Goal: Find specific page/section: Find specific page/section

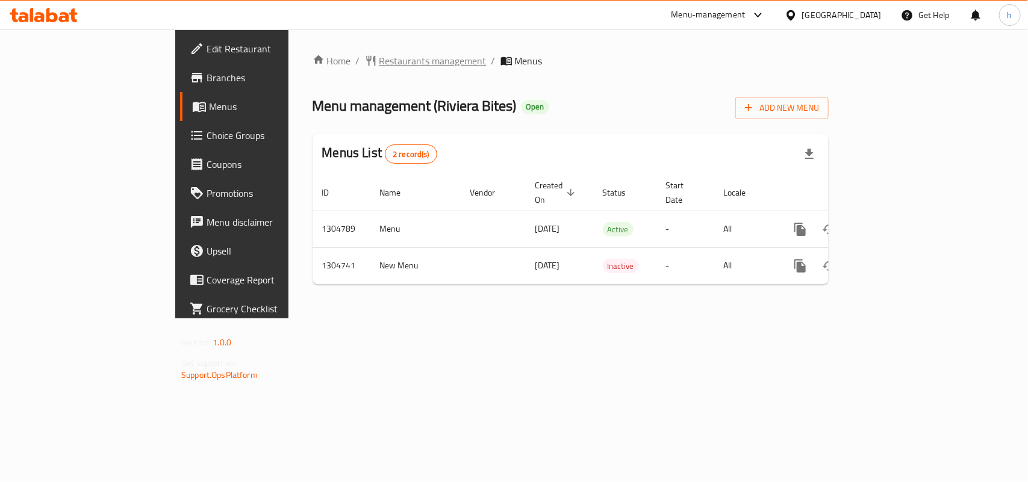
click at [379, 58] on span "Restaurants management" at bounding box center [432, 61] width 107 height 14
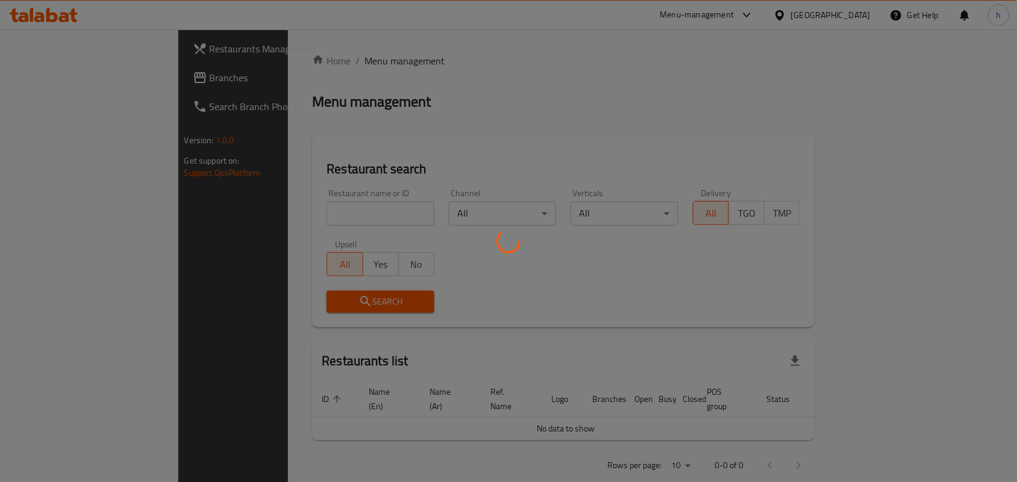
click at [307, 16] on div at bounding box center [508, 241] width 1017 height 482
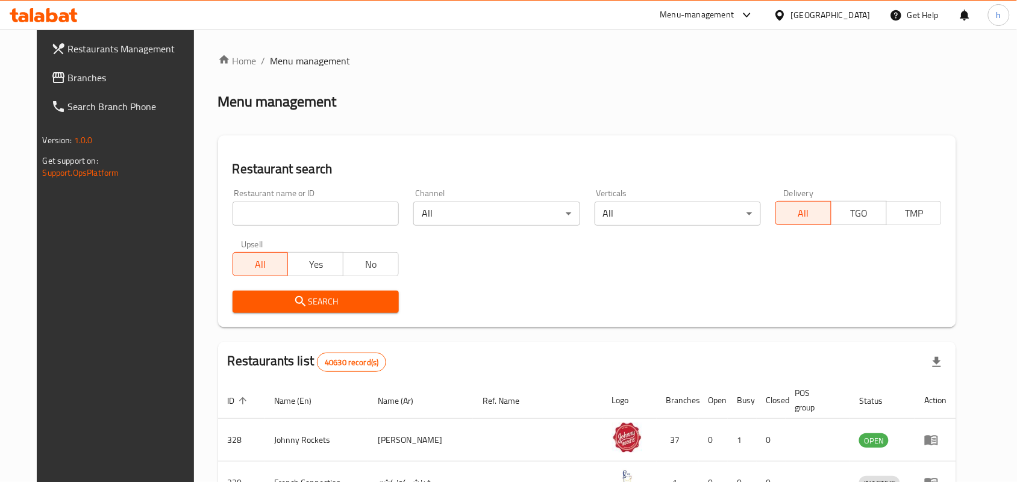
drag, startPoint x: 283, startPoint y: 203, endPoint x: 282, endPoint y: 210, distance: 6.7
click at [282, 210] on input "search" at bounding box center [315, 214] width 166 height 24
paste input "703322"
type input "703322"
click at [260, 291] on button "Search" at bounding box center [315, 302] width 166 height 22
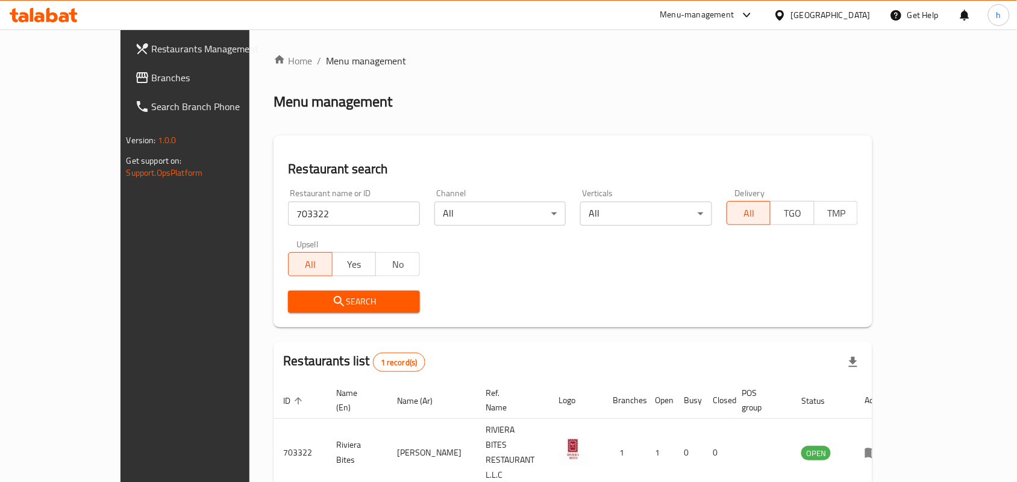
click at [152, 77] on span "Branches" at bounding box center [216, 77] width 129 height 14
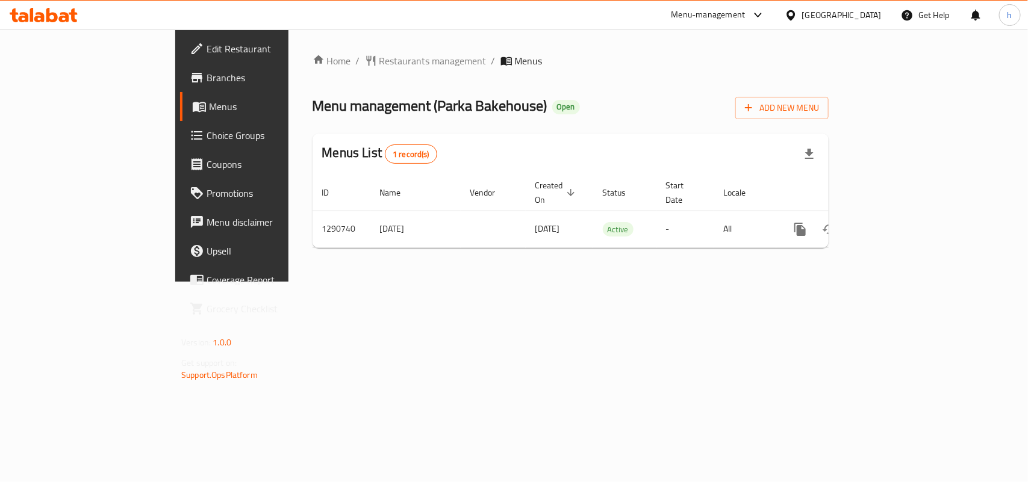
click at [727, 96] on div "Menu management ( Parka Bakehouse ) Open Add New Menu" at bounding box center [571, 105] width 516 height 27
drag, startPoint x: 317, startPoint y: 45, endPoint x: 314, endPoint y: 65, distance: 20.1
click at [316, 55] on div "Home / Restaurants management / Menus Menu management ( Parka Bakehouse ) Open …" at bounding box center [571, 156] width 564 height 252
click at [313, 74] on div "Home / Restaurants management / Menus Menu management ( Parka Bakehouse ) Open …" at bounding box center [571, 156] width 516 height 204
click at [379, 62] on span "Restaurants management" at bounding box center [432, 61] width 107 height 14
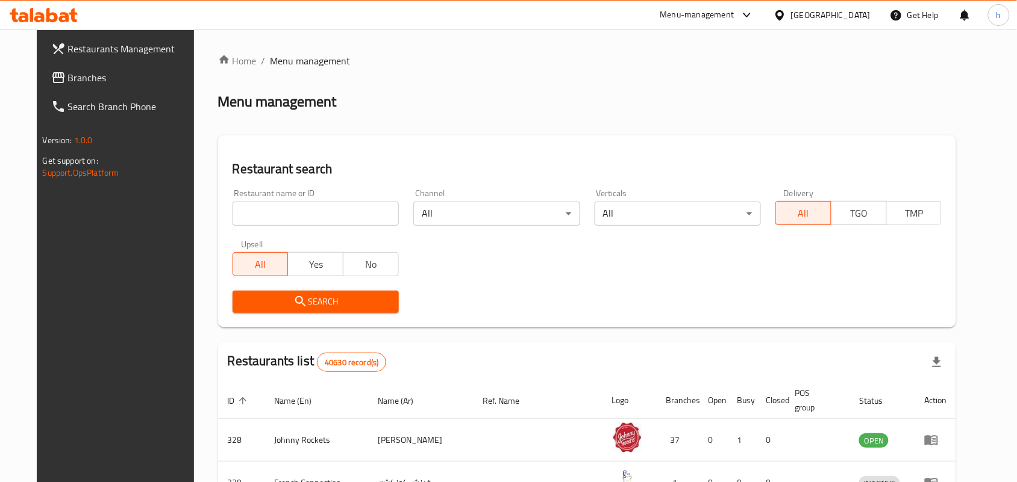
click at [338, 208] on input "search" at bounding box center [315, 214] width 166 height 24
paste input "698216"
type input "698216"
click at [275, 298] on span "Search" at bounding box center [315, 302] width 147 height 15
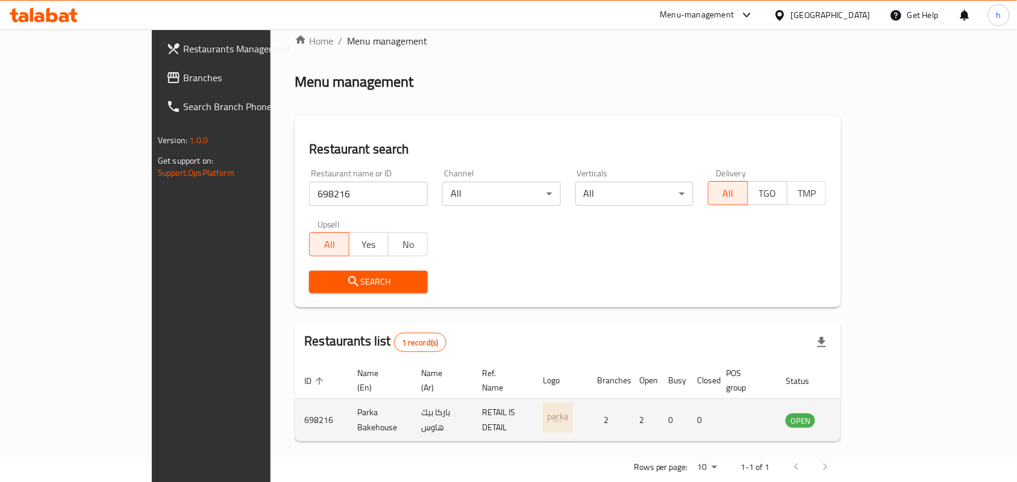
scroll to position [31, 0]
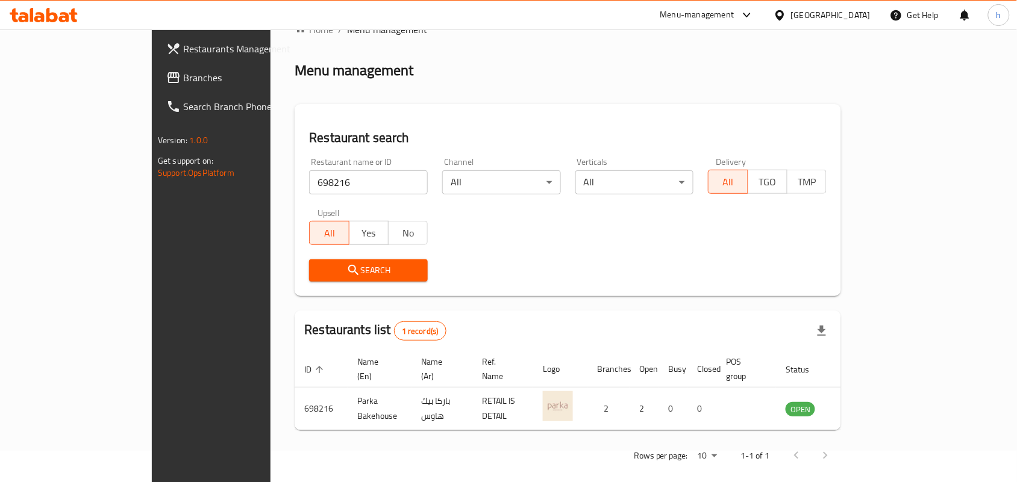
click at [871, 402] on link "enhanced table" at bounding box center [860, 409] width 22 height 14
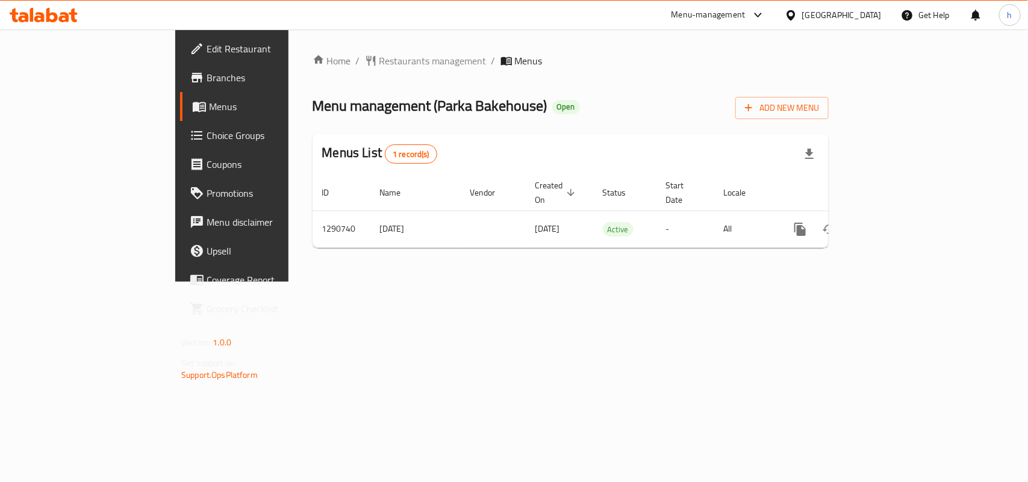
click at [831, 15] on div "[GEOGRAPHIC_DATA]" at bounding box center [842, 14] width 80 height 13
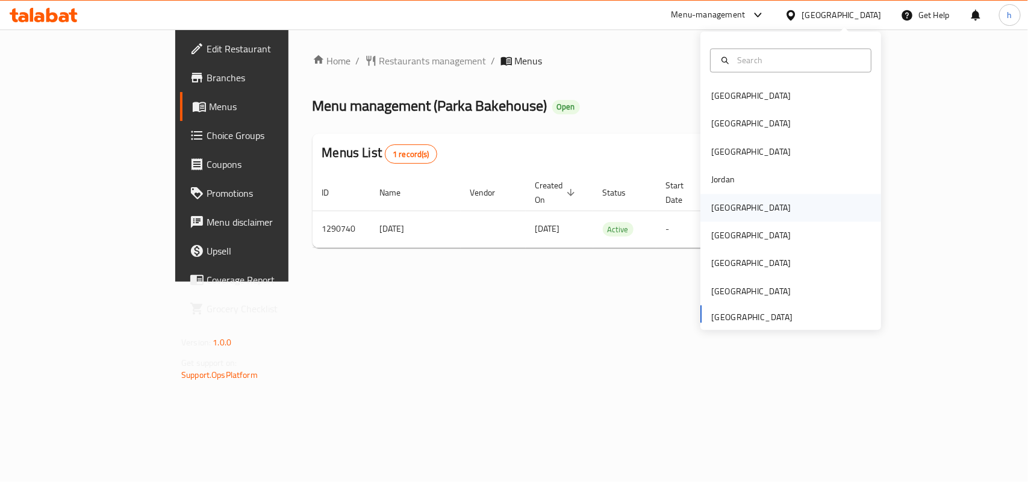
click at [755, 203] on div "Kuwait" at bounding box center [790, 208] width 181 height 28
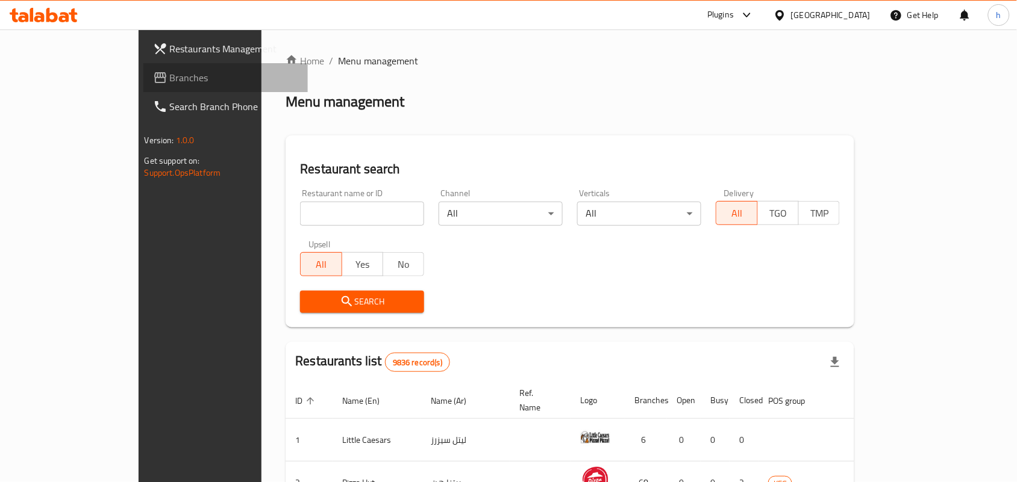
click at [170, 76] on span "Branches" at bounding box center [234, 77] width 129 height 14
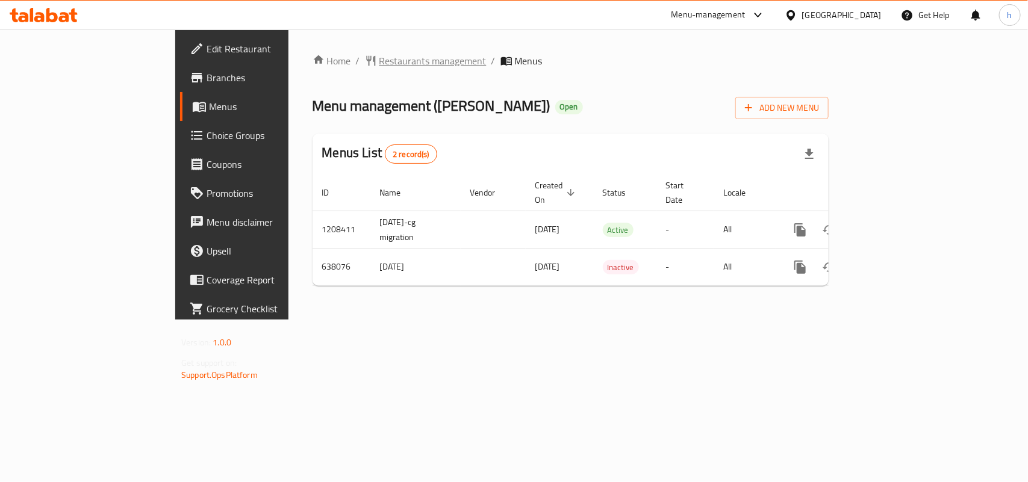
click at [379, 60] on span "Restaurants management" at bounding box center [432, 61] width 107 height 14
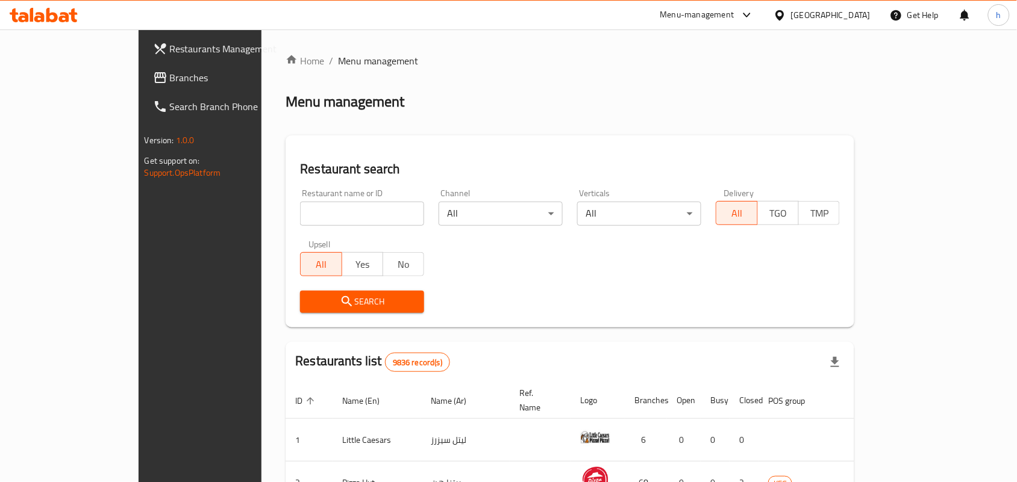
click at [300, 208] on input "search" at bounding box center [362, 214] width 124 height 24
paste input "640101"
type input "640101"
click at [314, 305] on span "Search" at bounding box center [362, 302] width 105 height 15
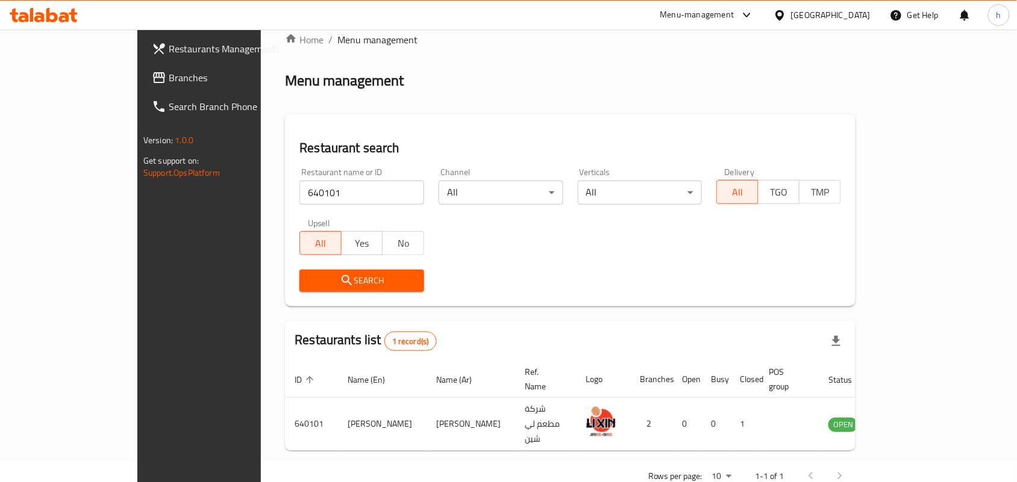
scroll to position [31, 0]
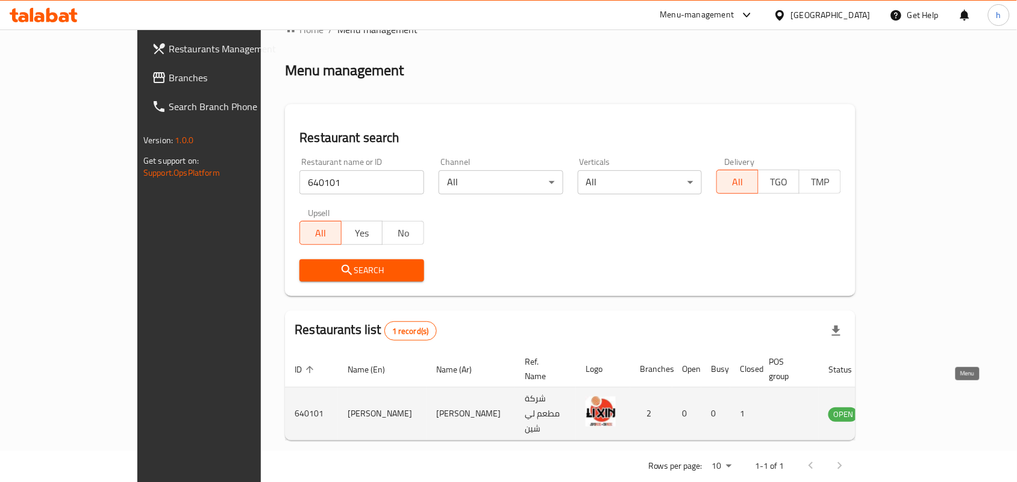
click at [905, 410] on icon "enhanced table" at bounding box center [898, 415] width 13 height 10
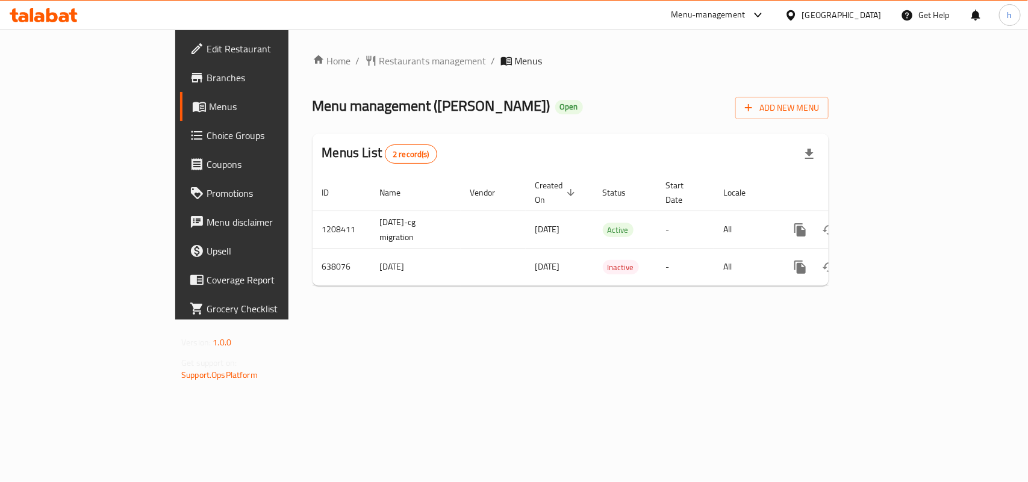
click at [845, 7] on div "[GEOGRAPHIC_DATA]" at bounding box center [833, 15] width 116 height 29
click at [856, 11] on div "[GEOGRAPHIC_DATA]" at bounding box center [842, 14] width 80 height 13
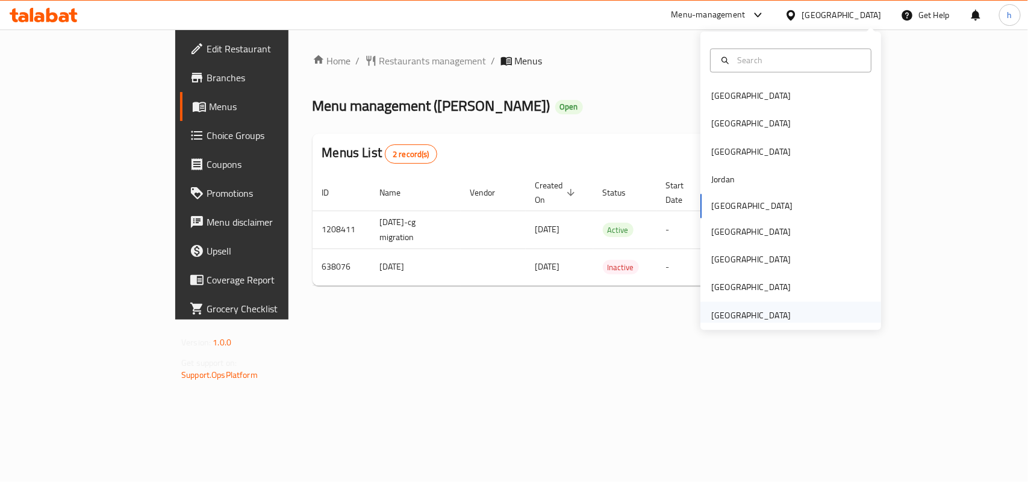
click at [732, 309] on div "[GEOGRAPHIC_DATA]" at bounding box center [751, 315] width 80 height 13
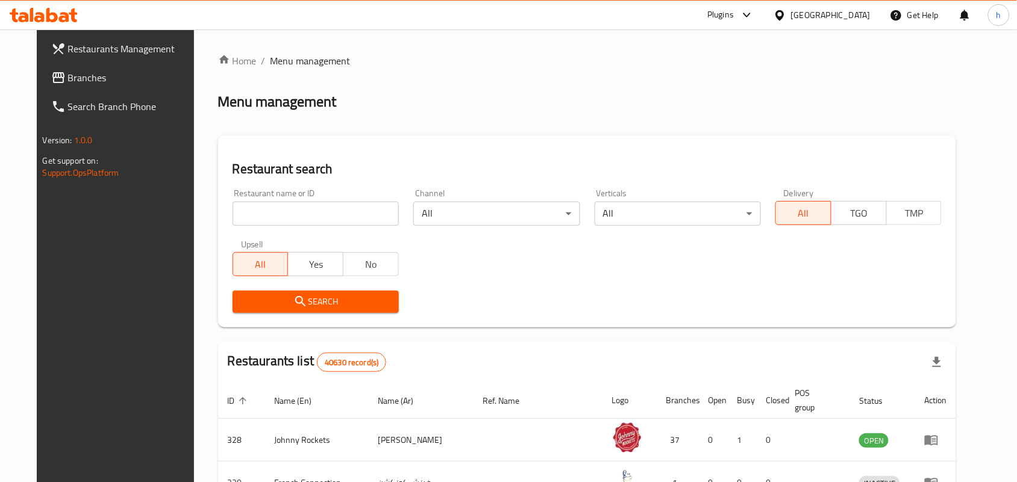
click at [95, 85] on link "Branches" at bounding box center [124, 77] width 165 height 29
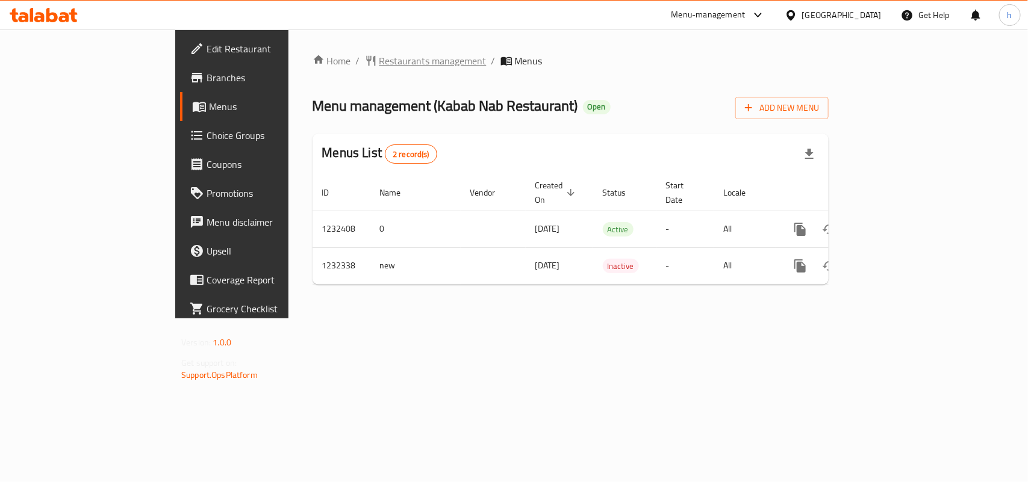
click at [379, 58] on span "Restaurants management" at bounding box center [432, 61] width 107 height 14
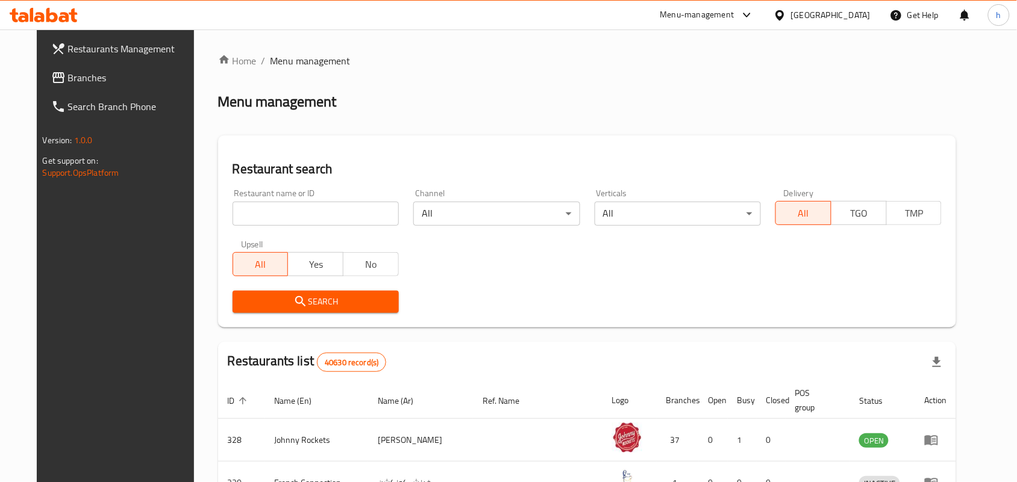
click at [284, 207] on input "search" at bounding box center [315, 214] width 166 height 24
paste input "677743"
type input "677743"
click at [257, 308] on span "Search" at bounding box center [315, 302] width 147 height 15
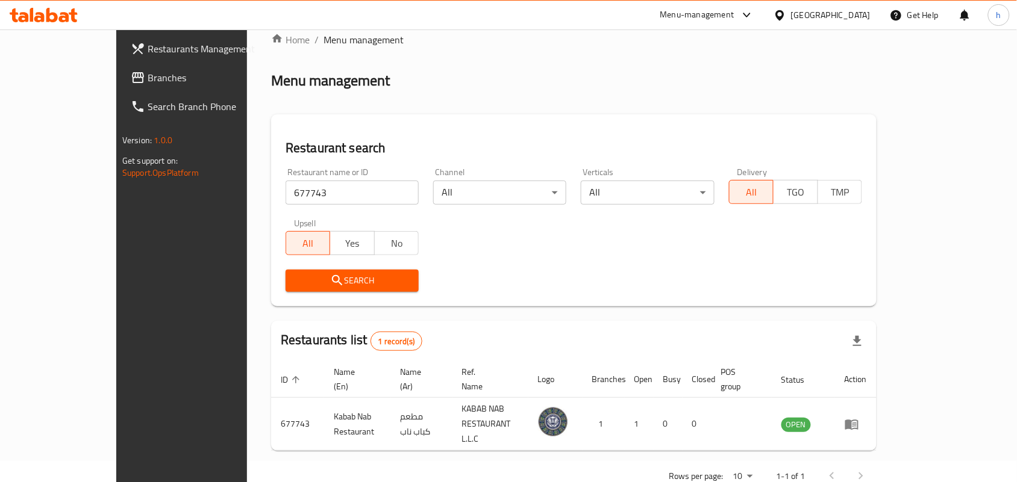
scroll to position [31, 0]
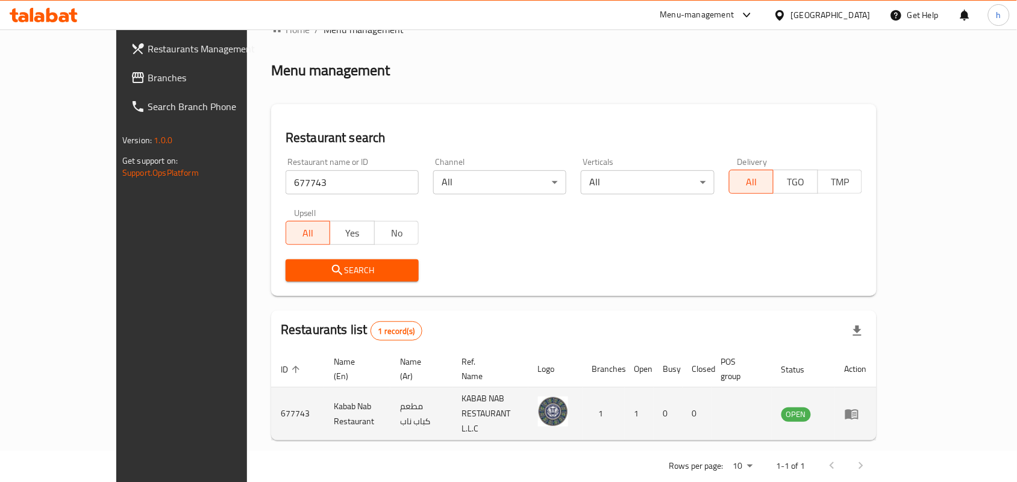
click at [859, 407] on icon "enhanced table" at bounding box center [851, 414] width 14 height 14
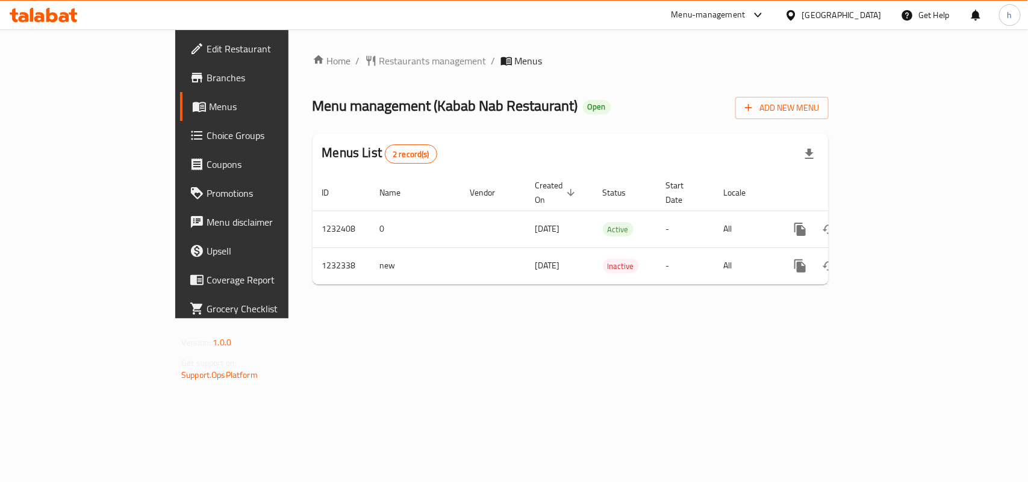
click at [575, 319] on div "Home / Restaurants management / Menus Menu management ( Kabab Nab Restaurant ) …" at bounding box center [571, 174] width 564 height 289
click at [47, 16] on icon at bounding box center [51, 15] width 11 height 14
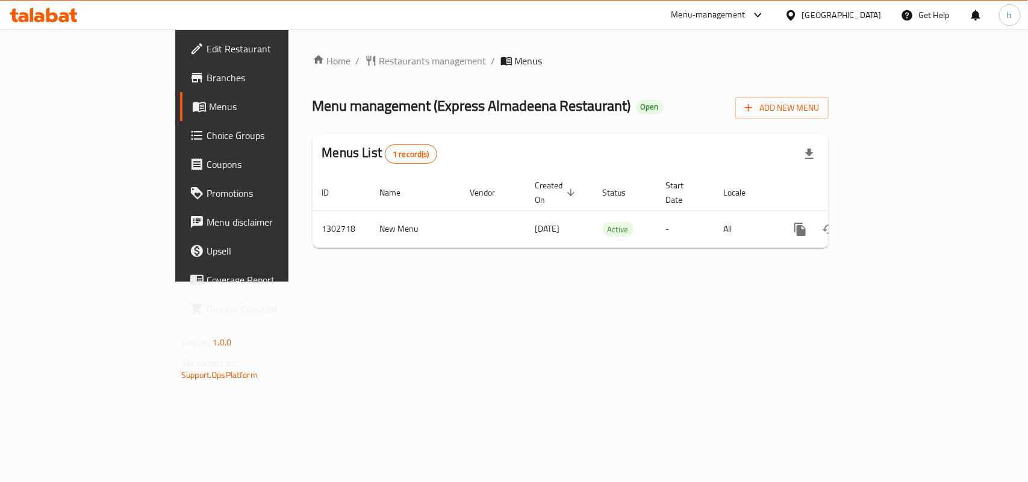
click at [379, 60] on span "Restaurants management" at bounding box center [432, 61] width 107 height 14
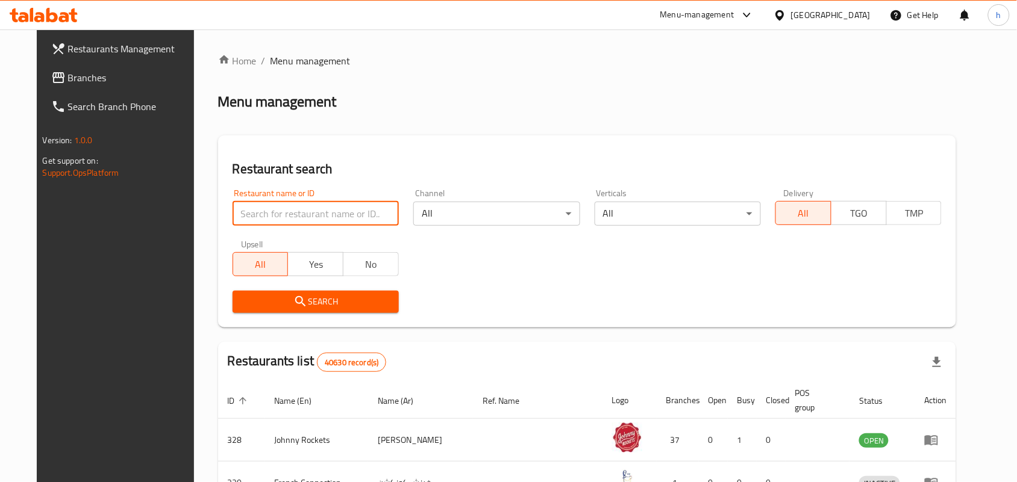
click at [299, 215] on input "search" at bounding box center [315, 214] width 166 height 24
paste input "702475"
type input "702475"
click at [246, 307] on span "Search" at bounding box center [315, 302] width 147 height 15
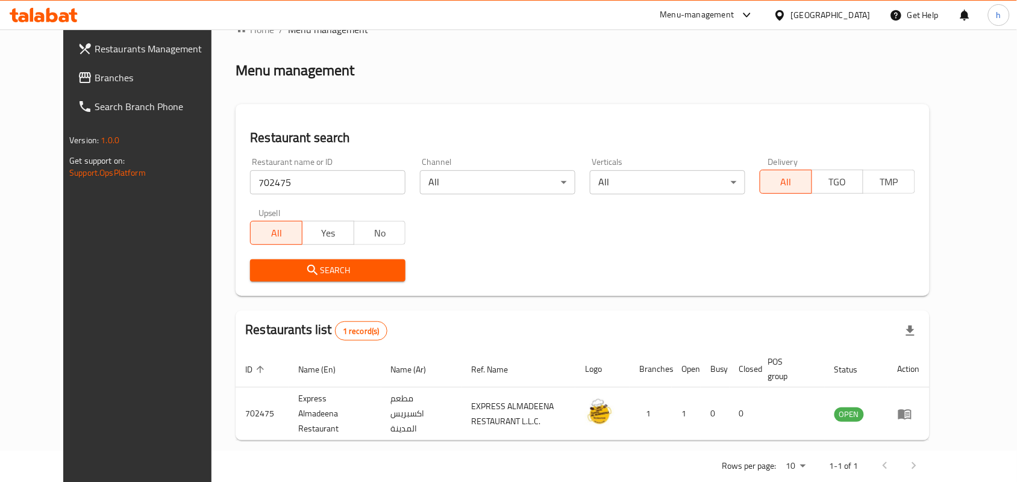
scroll to position [45, 0]
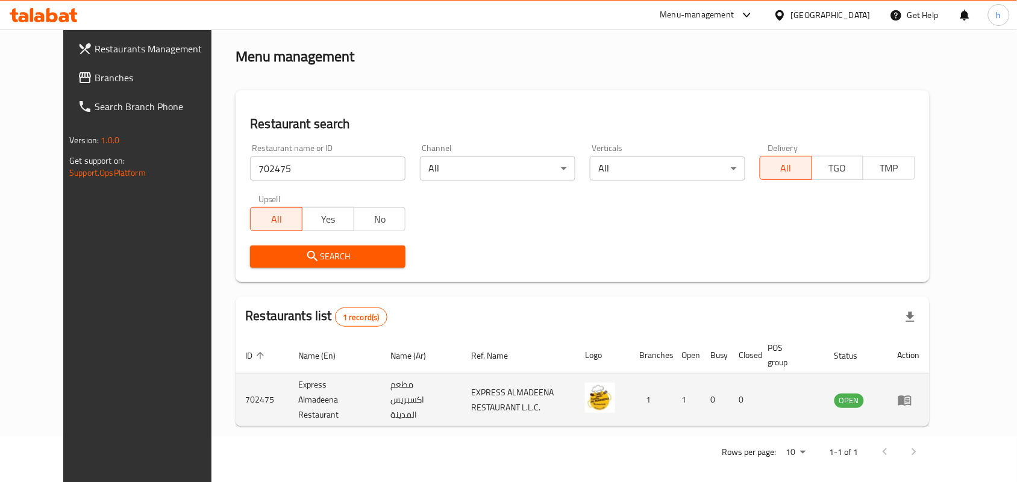
click at [929, 396] on td "enhanced table" at bounding box center [909, 400] width 42 height 53
click at [912, 393] on icon "enhanced table" at bounding box center [904, 400] width 14 height 14
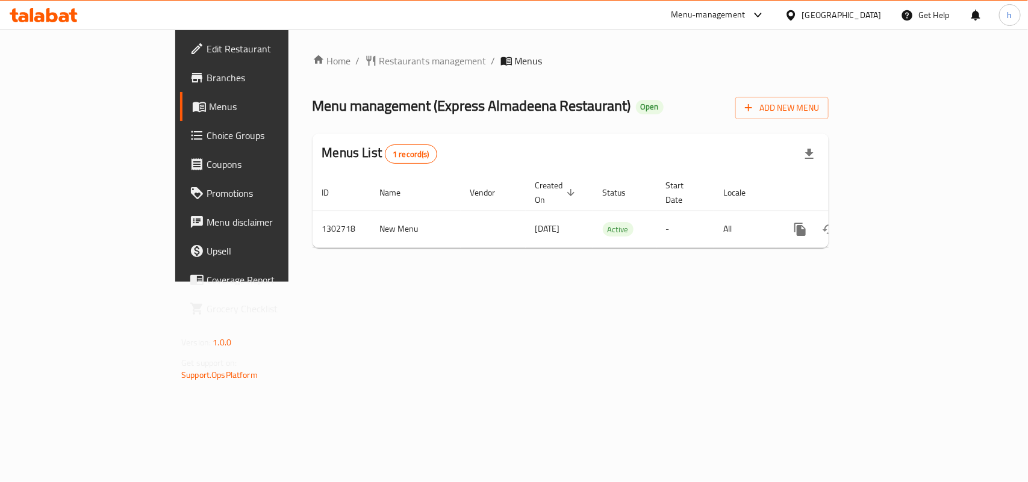
click at [52, 26] on div at bounding box center [43, 15] width 87 height 24
click at [58, 13] on icon at bounding box center [44, 15] width 68 height 14
drag, startPoint x: 314, startPoint y: 57, endPoint x: 314, endPoint y: 68, distance: 10.8
click at [314, 67] on div "Home / Restaurants management / Menus Menu management ( Vietnamese Chef Restaur…" at bounding box center [571, 156] width 564 height 252
click at [379, 68] on span "Restaurants management" at bounding box center [432, 61] width 107 height 14
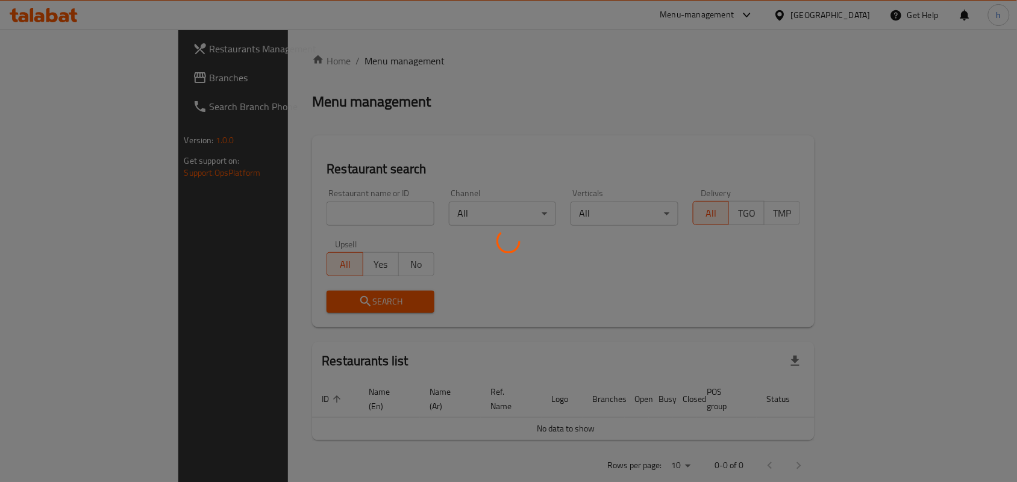
click at [314, 217] on div at bounding box center [508, 241] width 1017 height 482
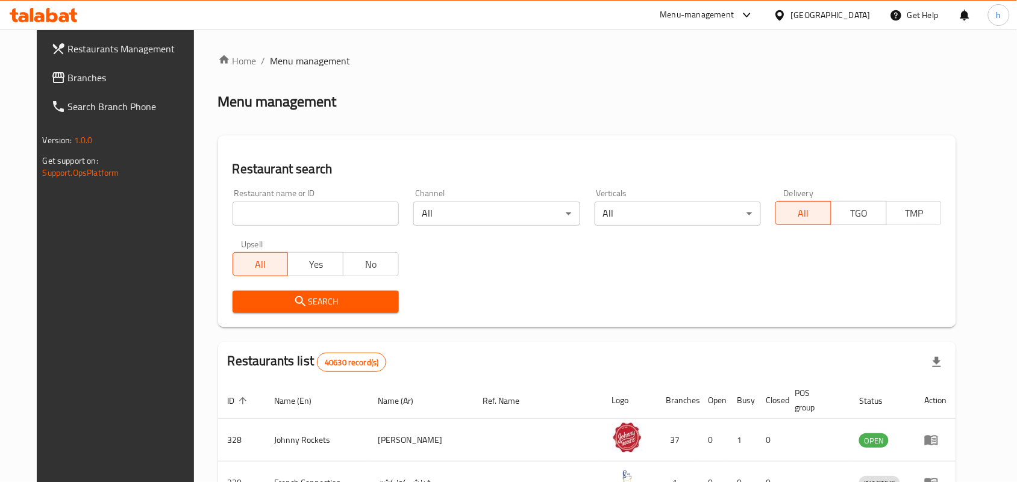
click at [314, 217] on input "search" at bounding box center [315, 214] width 166 height 24
paste input "692116"
type input "692116"
click at [294, 323] on div "Restaurant search Restaurant name or ID 692116 Restaurant name or ID Channel Al…" at bounding box center [587, 232] width 738 height 192
click at [322, 312] on button "Search" at bounding box center [315, 302] width 166 height 22
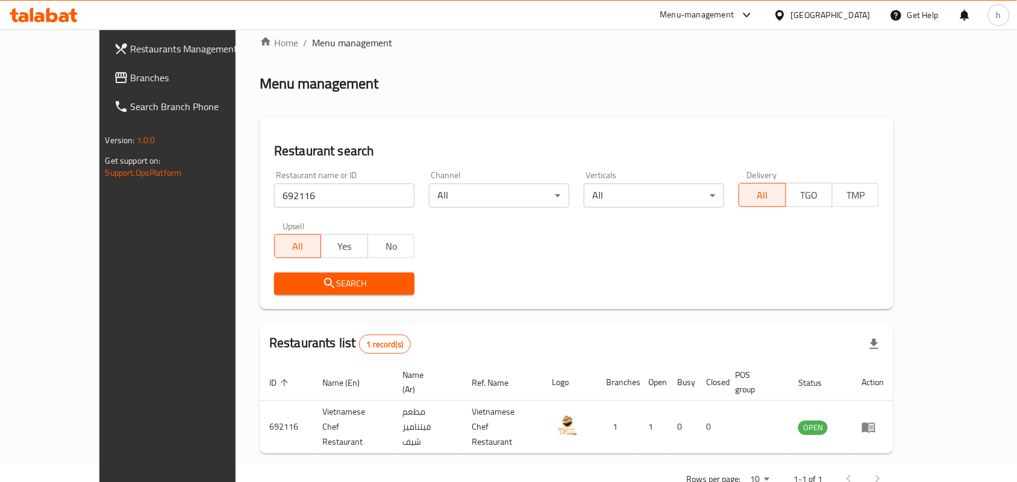
scroll to position [31, 0]
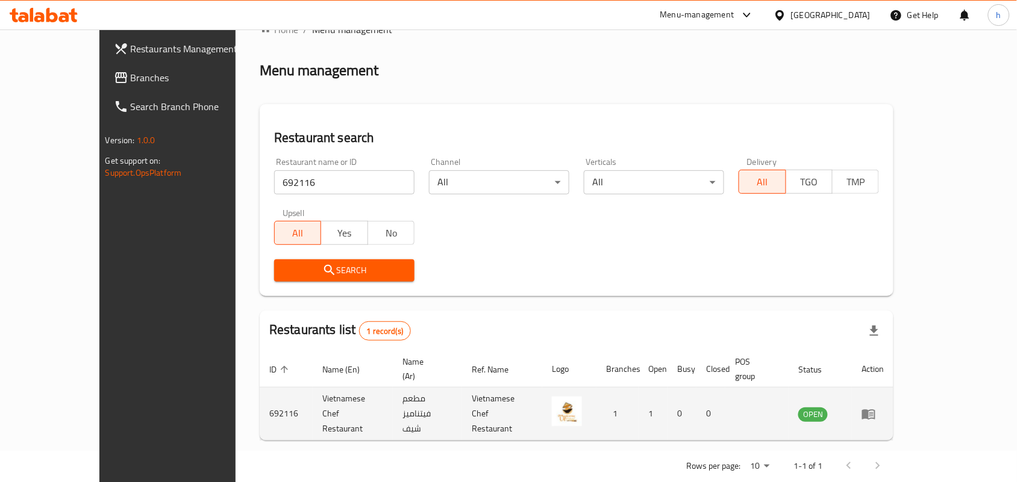
click at [876, 407] on icon "enhanced table" at bounding box center [868, 414] width 14 height 14
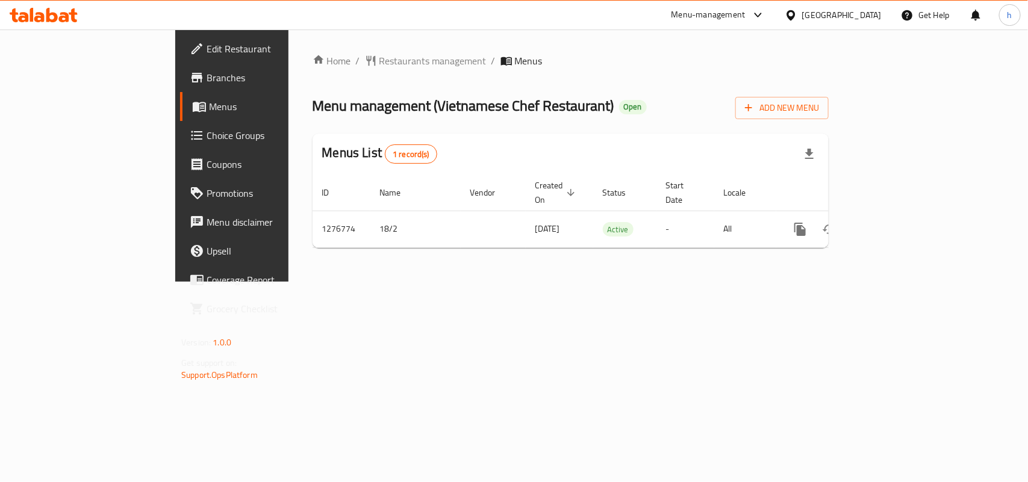
click at [30, 16] on icon at bounding box center [32, 15] width 4 height 14
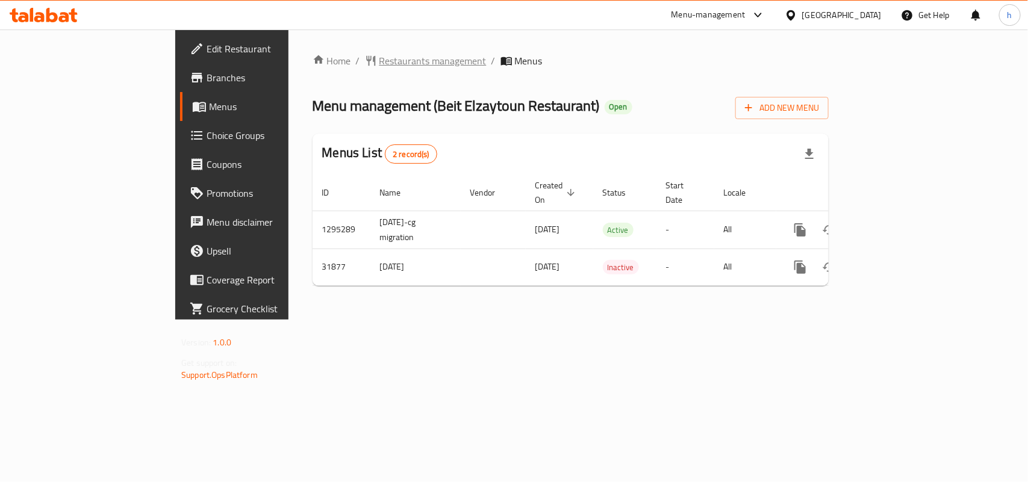
click at [379, 60] on span "Restaurants management" at bounding box center [432, 61] width 107 height 14
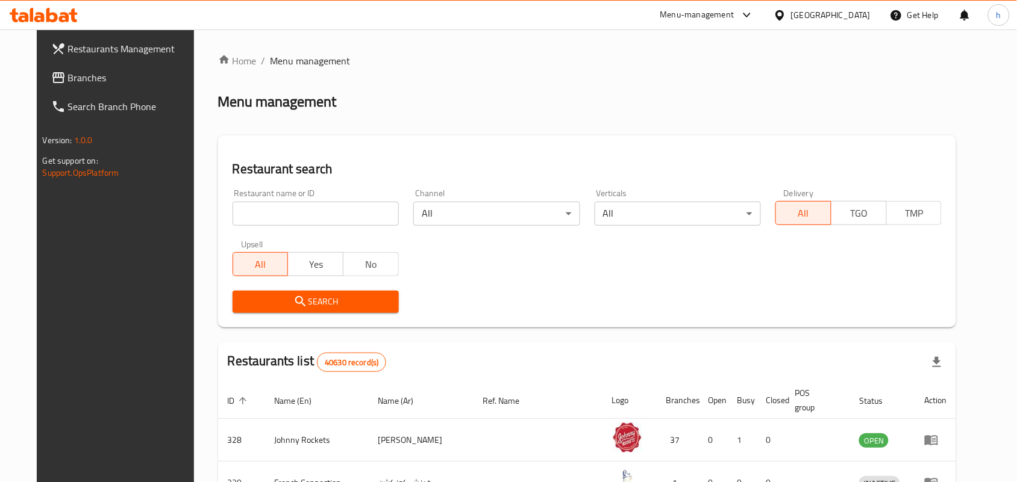
click at [259, 202] on input "search" at bounding box center [315, 214] width 166 height 24
paste input "16325"
type input "16325"
click at [290, 315] on div "Search" at bounding box center [315, 302] width 181 height 37
click at [306, 308] on span "Search" at bounding box center [315, 302] width 147 height 15
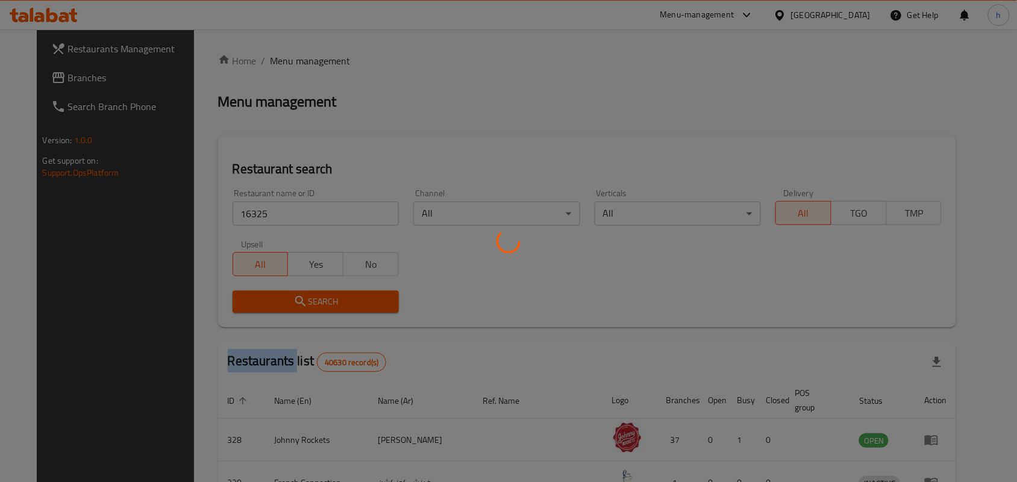
click at [306, 308] on div at bounding box center [508, 241] width 1017 height 482
click at [500, 298] on div at bounding box center [508, 241] width 1017 height 482
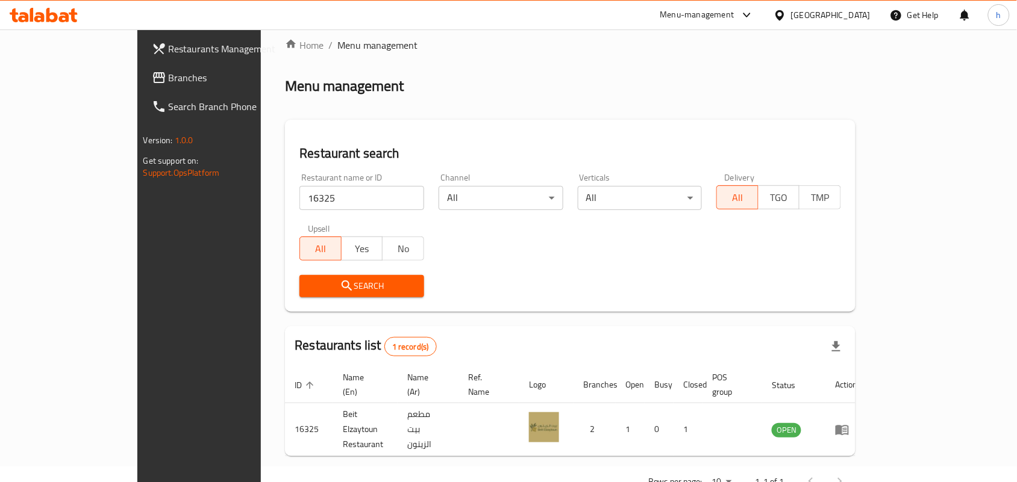
scroll to position [31, 0]
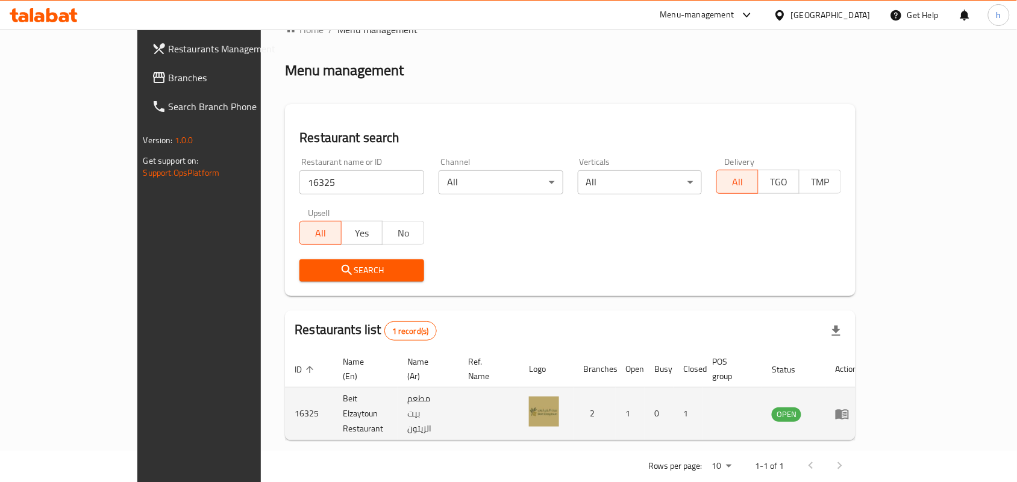
click at [867, 388] on td "enhanced table" at bounding box center [846, 414] width 42 height 53
click at [849, 407] on icon "enhanced table" at bounding box center [842, 414] width 14 height 14
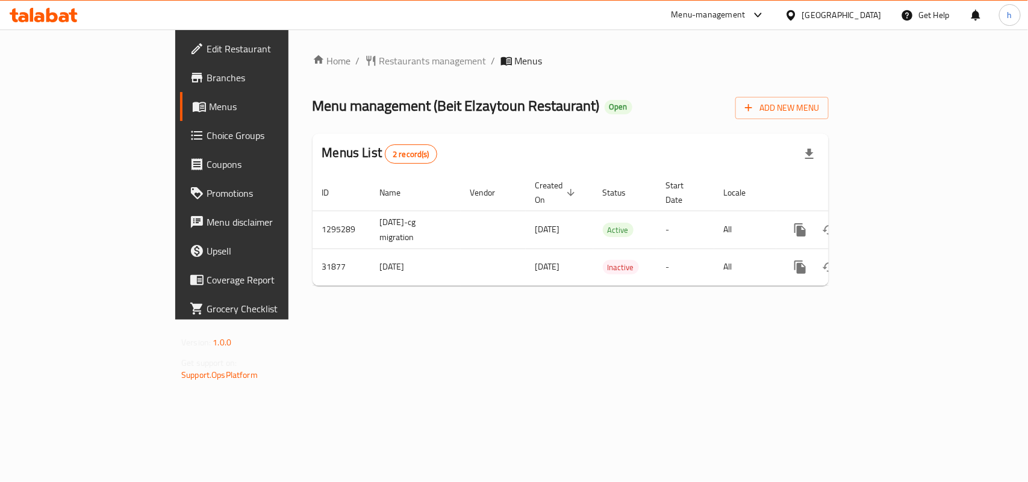
click at [805, 8] on div "[GEOGRAPHIC_DATA]" at bounding box center [842, 14] width 80 height 13
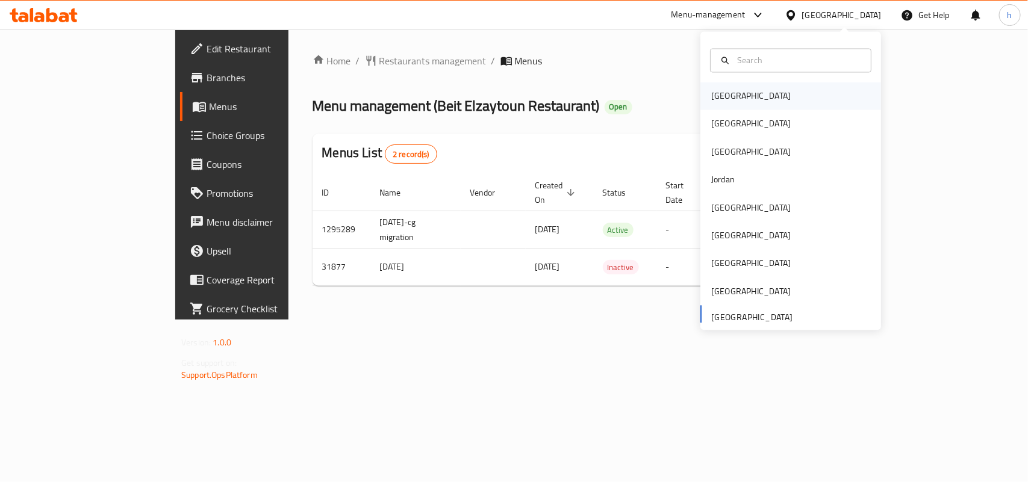
click at [732, 87] on div "[GEOGRAPHIC_DATA]" at bounding box center [751, 97] width 99 height 28
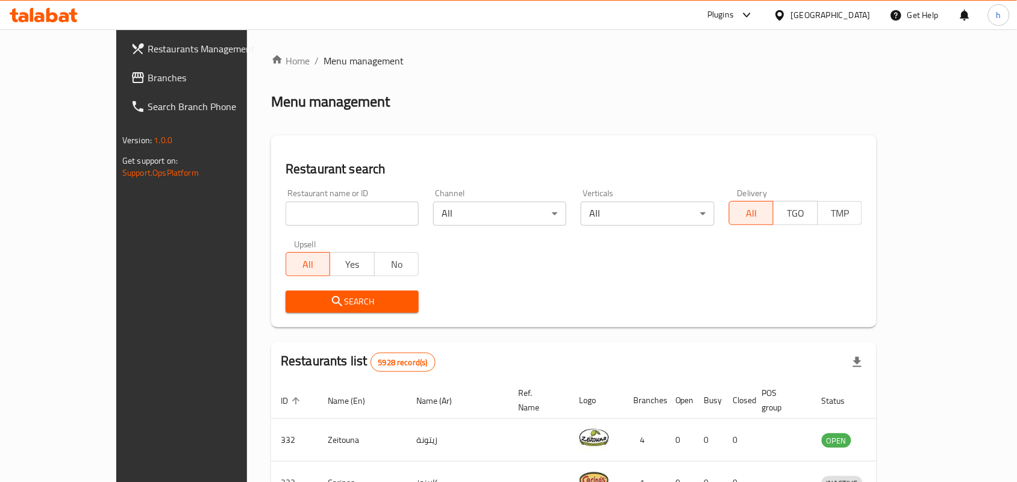
click at [148, 70] on span "Branches" at bounding box center [212, 77] width 129 height 14
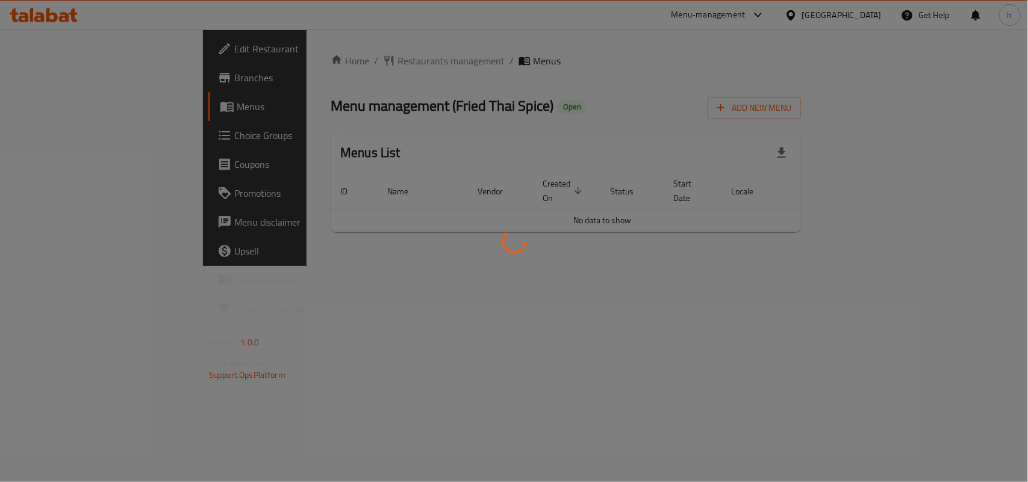
click at [344, 80] on div at bounding box center [514, 241] width 1028 height 482
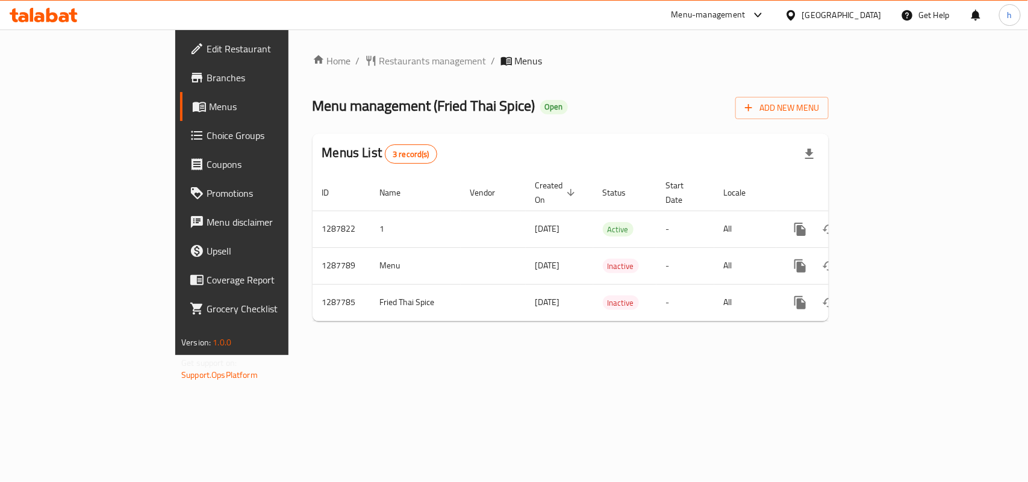
click at [379, 61] on span "Restaurants management" at bounding box center [432, 61] width 107 height 14
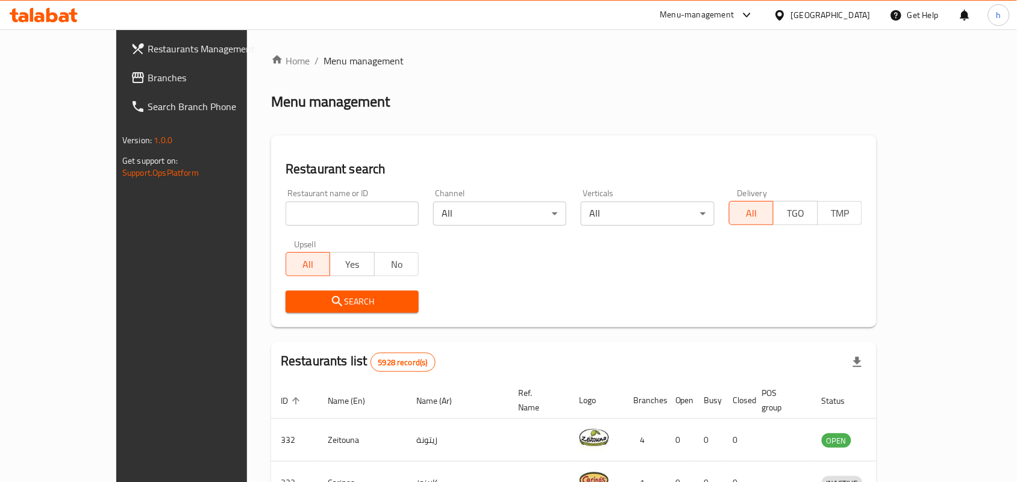
click at [285, 200] on div "Restaurant name or ID Restaurant name or ID" at bounding box center [351, 207] width 133 height 37
click at [285, 211] on input "search" at bounding box center [351, 214] width 133 height 24
paste input "696849"
type input "696849"
click at [295, 305] on span "Search" at bounding box center [352, 302] width 114 height 15
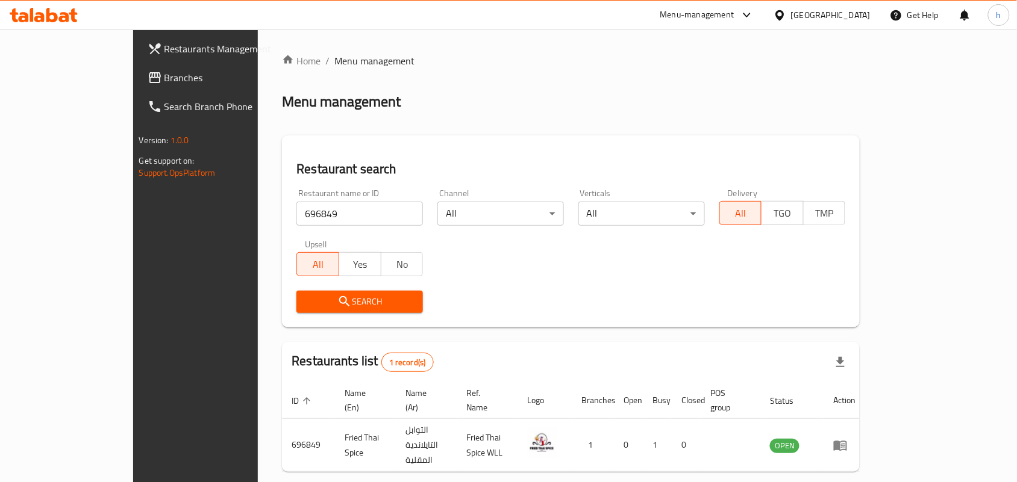
click at [849, 16] on div "Bahrain" at bounding box center [831, 14] width 80 height 13
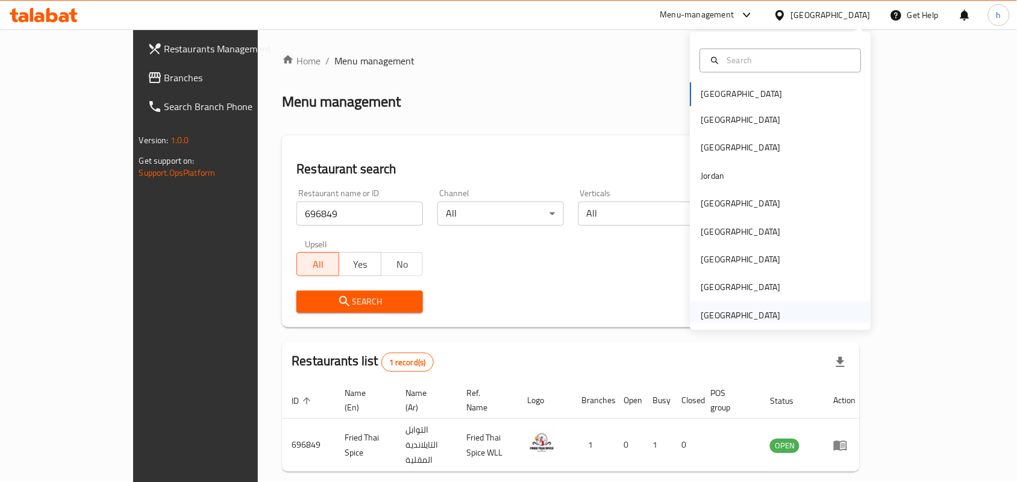
click at [701, 313] on div "[GEOGRAPHIC_DATA]" at bounding box center [741, 315] width 80 height 13
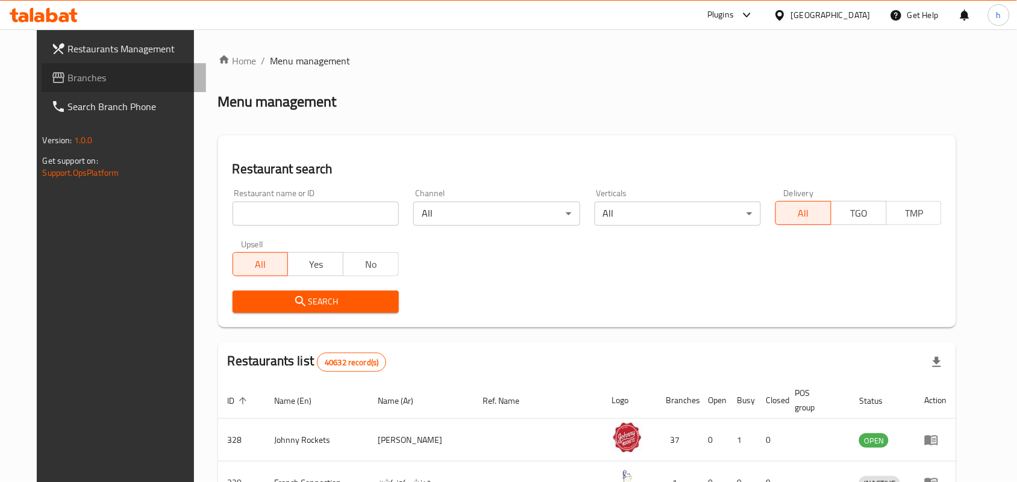
click at [68, 85] on span "Branches" at bounding box center [132, 77] width 129 height 14
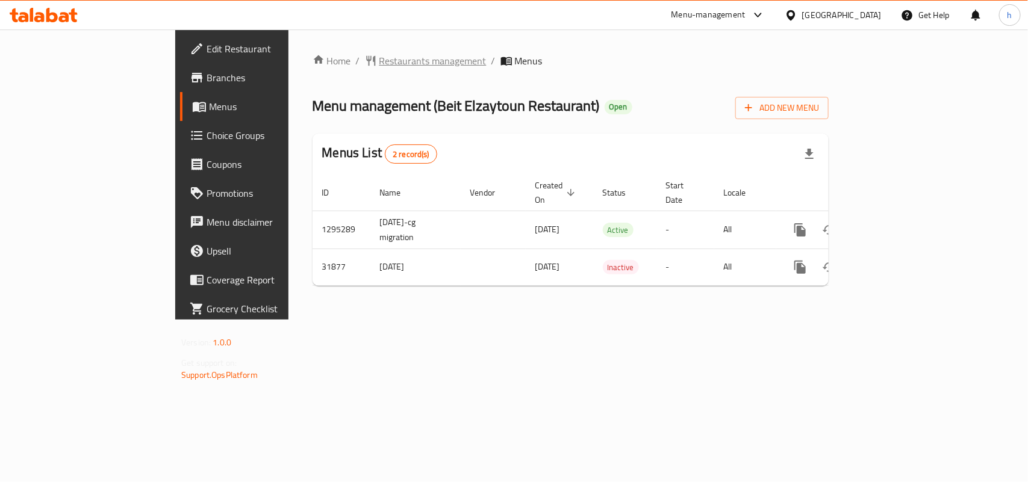
click at [379, 61] on span "Restaurants management" at bounding box center [432, 61] width 107 height 14
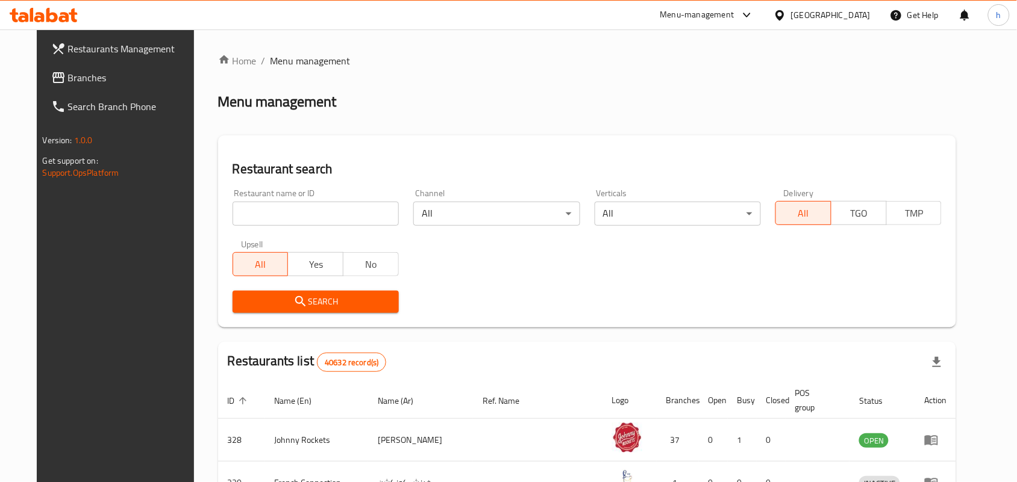
click at [308, 211] on input "search" at bounding box center [315, 214] width 166 height 24
paste input "16325"
type input "16325"
click at [266, 292] on button "Search" at bounding box center [315, 302] width 166 height 22
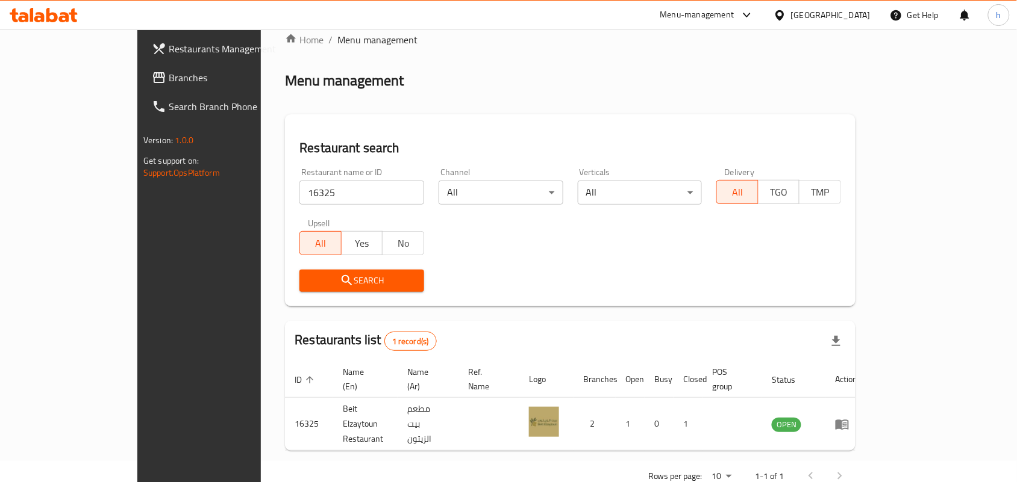
scroll to position [31, 0]
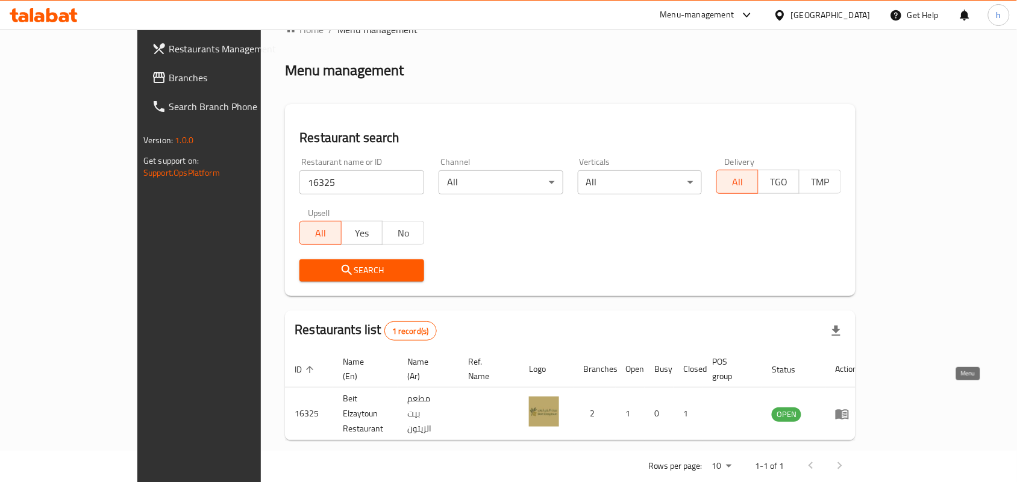
click at [857, 407] on link "enhanced table" at bounding box center [846, 414] width 22 height 14
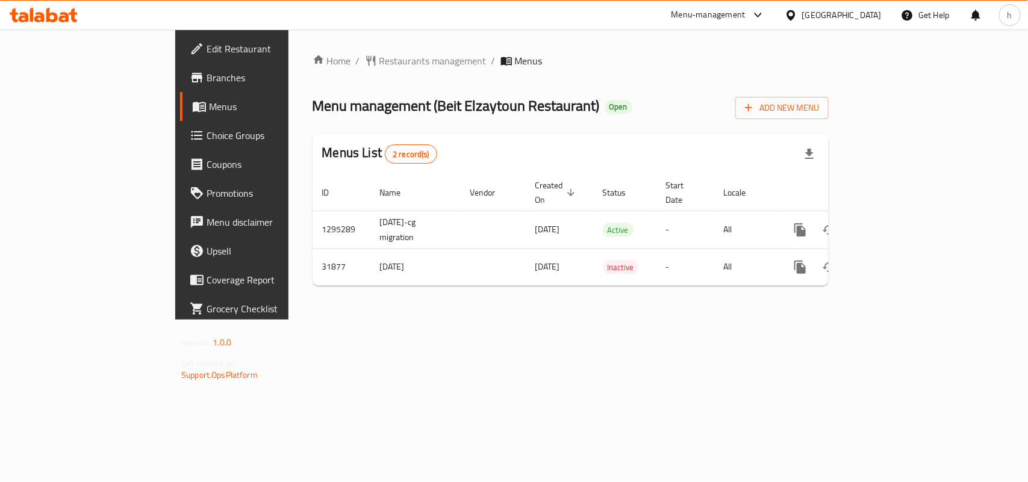
click at [51, 16] on icon at bounding box center [44, 15] width 68 height 14
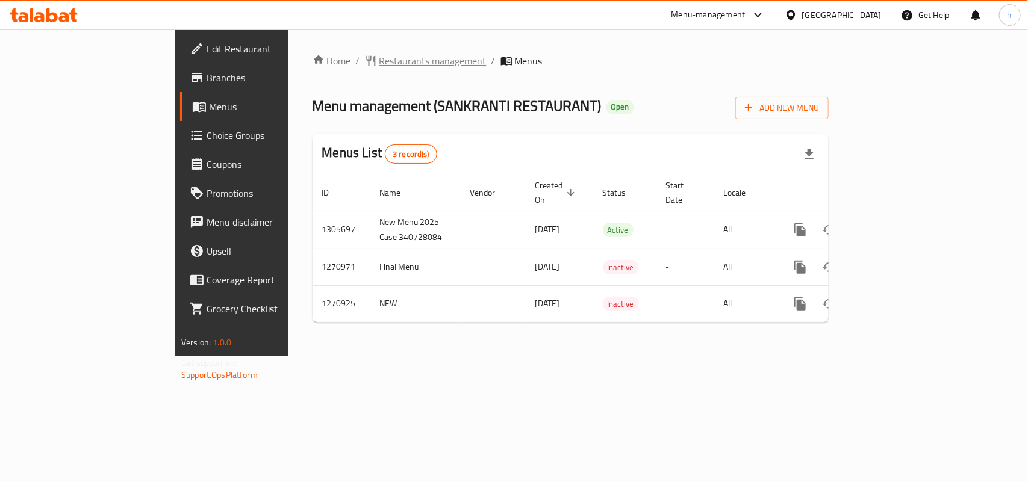
click at [379, 66] on span "Restaurants management" at bounding box center [432, 61] width 107 height 14
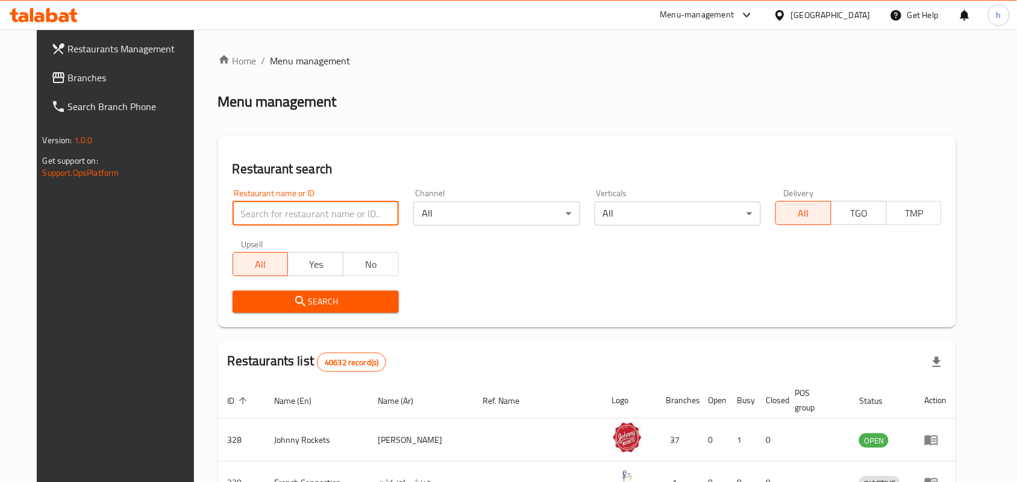
click at [271, 206] on input "search" at bounding box center [315, 214] width 166 height 24
paste input "689190"
type input "689190"
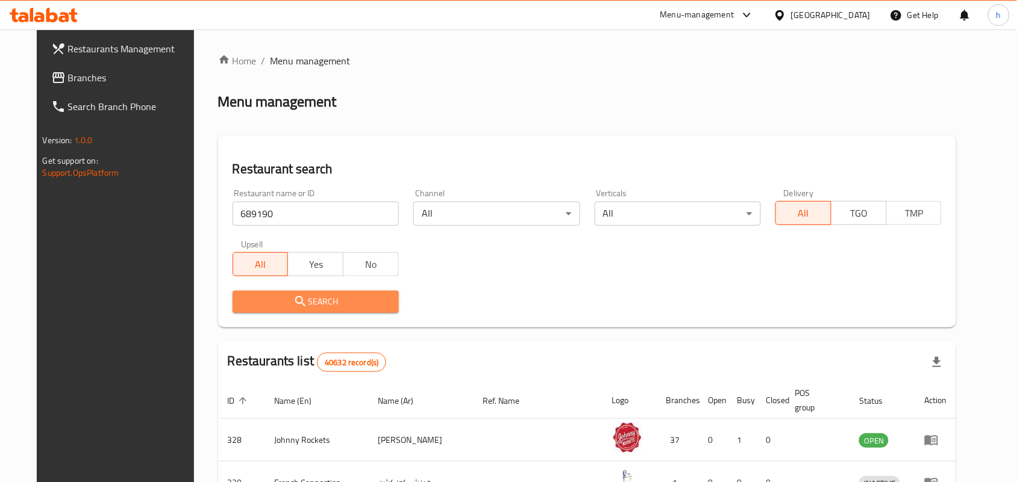
click at [293, 308] on icon "submit" at bounding box center [300, 302] width 14 height 14
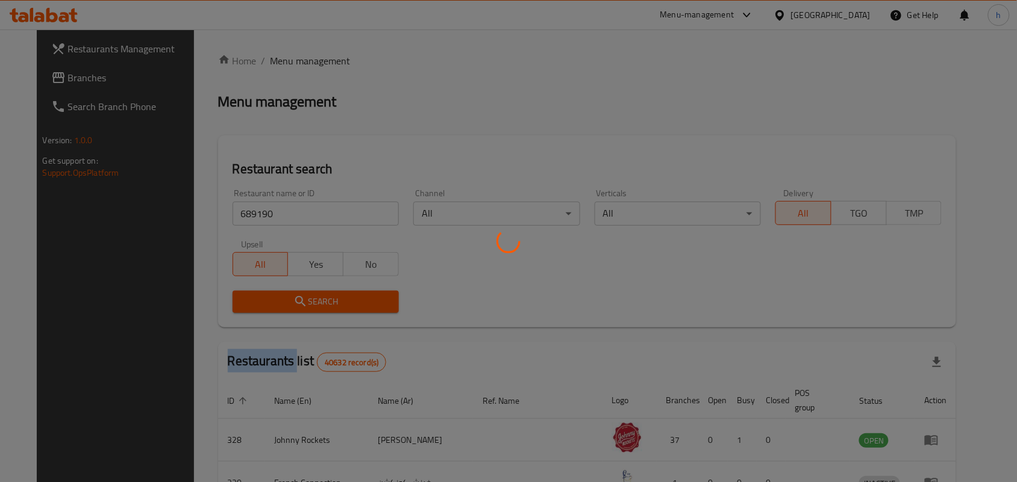
click at [283, 308] on div at bounding box center [508, 241] width 1017 height 482
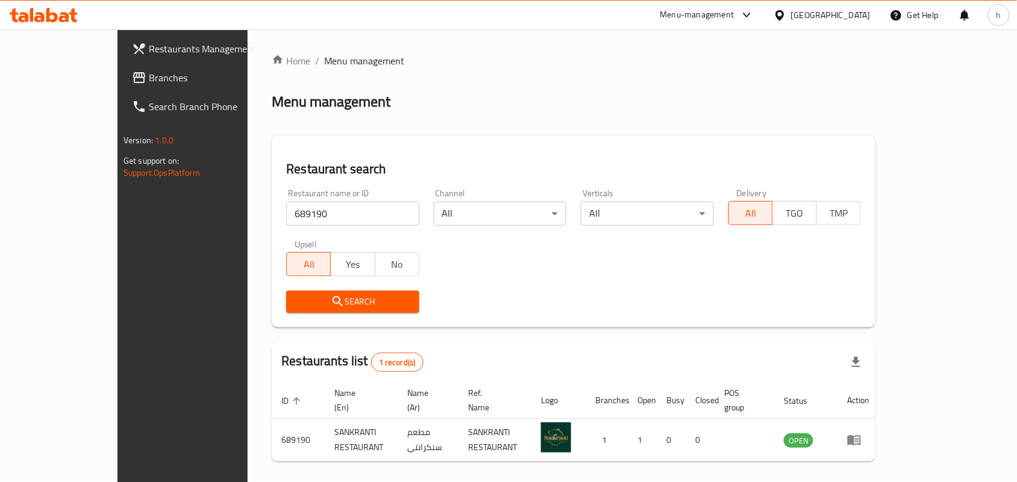
click at [347, 172] on h2 "Restaurant search" at bounding box center [573, 169] width 575 height 18
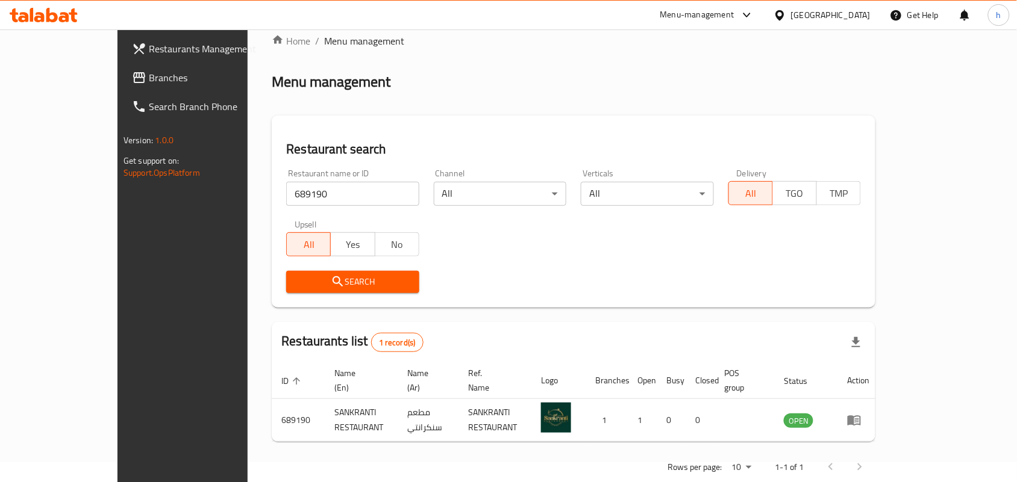
scroll to position [31, 0]
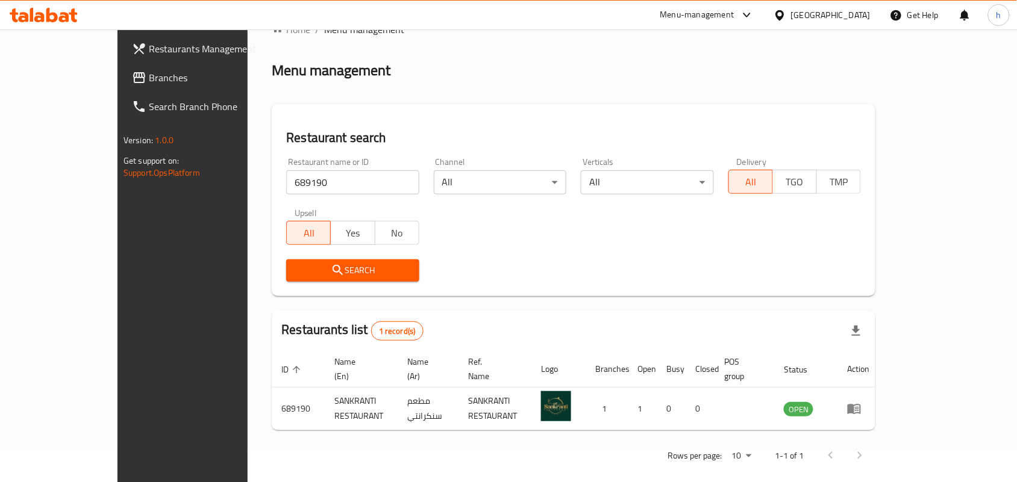
click at [859, 407] on icon "enhanced table" at bounding box center [857, 409] width 4 height 5
